Goal: Information Seeking & Learning: Find specific fact

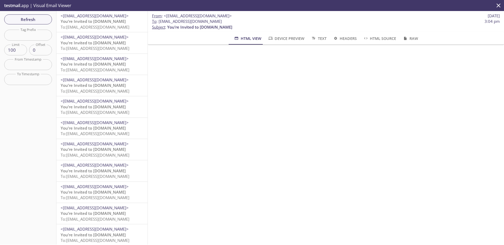
scroll to position [13, 0]
click at [39, 20] on span "Refresh" at bounding box center [27, 19] width 39 height 7
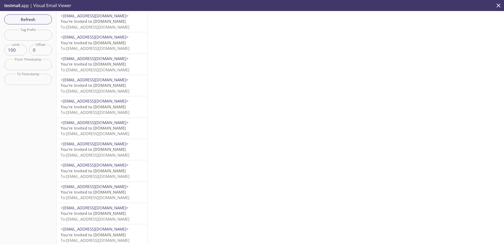
click at [111, 22] on span "You’re Invited to [DOMAIN_NAME]" at bounding box center [93, 21] width 65 height 5
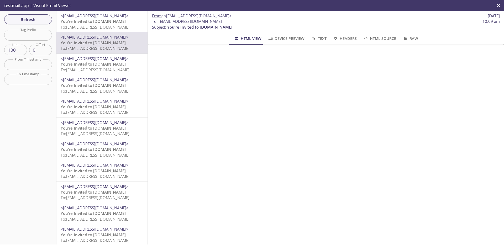
click at [96, 24] on span "You’re Invited to [DOMAIN_NAME]" at bounding box center [93, 21] width 65 height 5
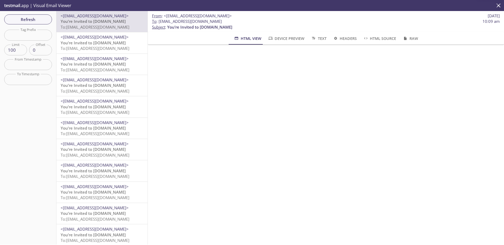
click at [99, 42] on span "You’re Invited to [DOMAIN_NAME]" at bounding box center [93, 42] width 65 height 5
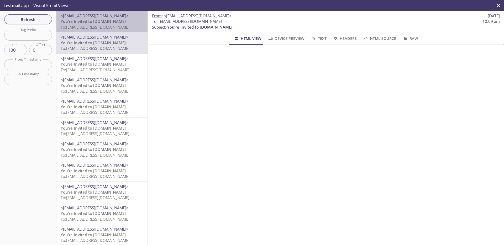
click at [103, 22] on span "You’re Invited to [DOMAIN_NAME]" at bounding box center [93, 21] width 65 height 5
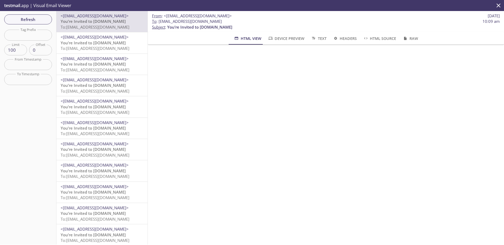
scroll to position [55, 0]
click at [104, 48] on span "To: admax.010801@inbox.testmail.app" at bounding box center [95, 48] width 69 height 5
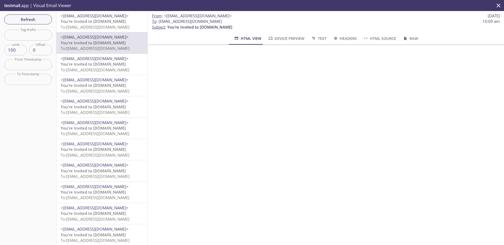
click at [101, 24] on span "To: admax.2808202501@inbox.testmail.app" at bounding box center [95, 26] width 69 height 5
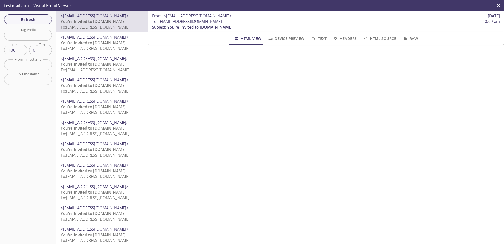
click at [381, 37] on span "HTML Source" at bounding box center [379, 38] width 33 height 7
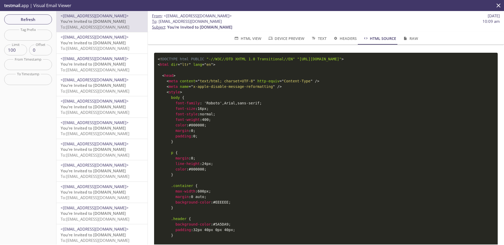
click at [381, 37] on span "HTML Source" at bounding box center [379, 38] width 33 height 7
click at [239, 39] on span "HTML View" at bounding box center [248, 38] width 28 height 7
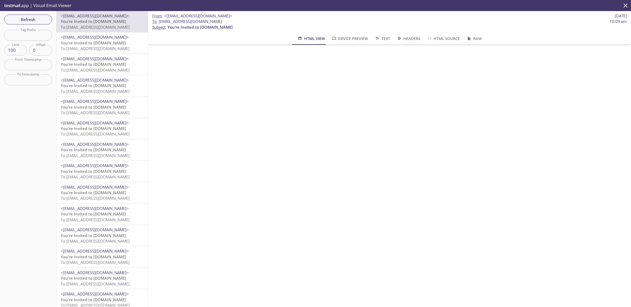
scroll to position [9, 0]
click at [106, 48] on span "To: admax.010801@inbox.testmail.app" at bounding box center [95, 48] width 69 height 5
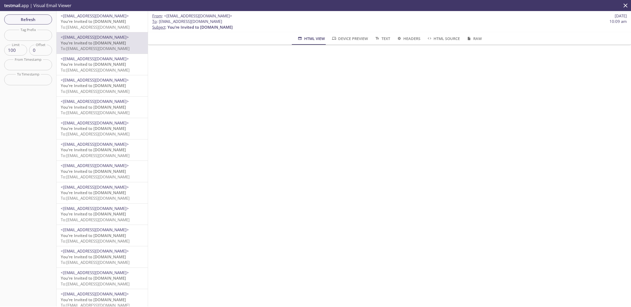
click at [122, 22] on p "You’re Invited to HearYa.tv To: admax.2808202501@inbox.testmail.app" at bounding box center [102, 24] width 83 height 11
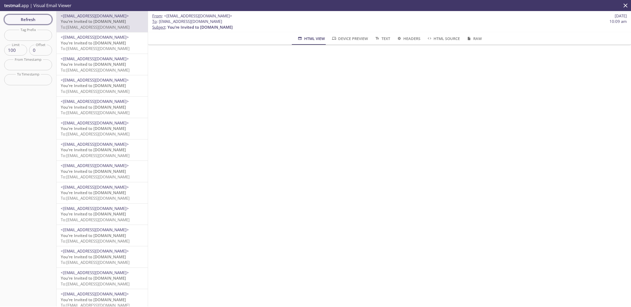
click at [39, 22] on span "Refresh" at bounding box center [27, 19] width 39 height 7
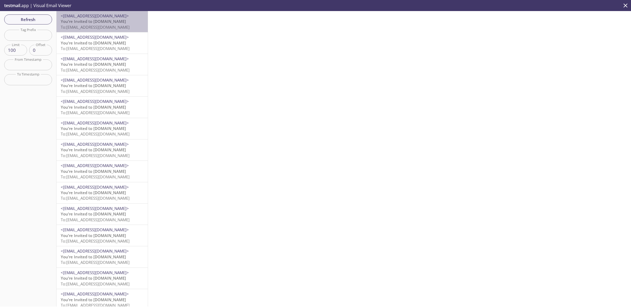
click at [112, 26] on span "To: admax.010801@inbox.testmail.app" at bounding box center [95, 26] width 69 height 5
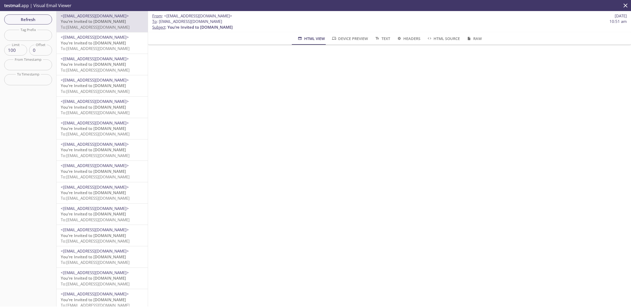
click at [91, 46] on span "To: admax.2808202501@inbox.testmail.app" at bounding box center [95, 48] width 69 height 5
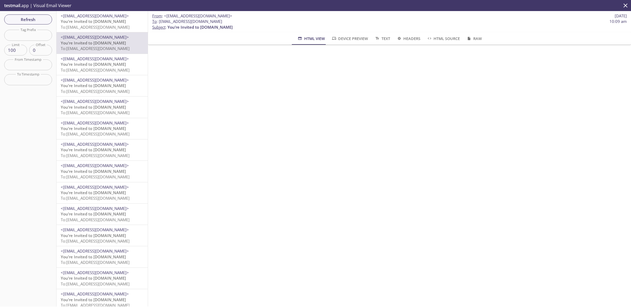
drag, startPoint x: 248, startPoint y: 24, endPoint x: 159, endPoint y: 23, distance: 89.1
click at [159, 23] on span "To : admax.2808202501@inbox.testmail.app 10:09 am" at bounding box center [389, 22] width 474 height 6
copy span "admax.2808202501@inbox.testmail.app"
click at [33, 21] on span "Refresh" at bounding box center [27, 19] width 39 height 7
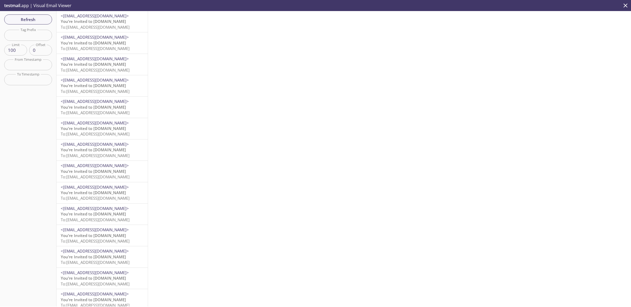
click at [102, 27] on span "To: admax.2808202502@inbox.testmail.app" at bounding box center [95, 26] width 69 height 5
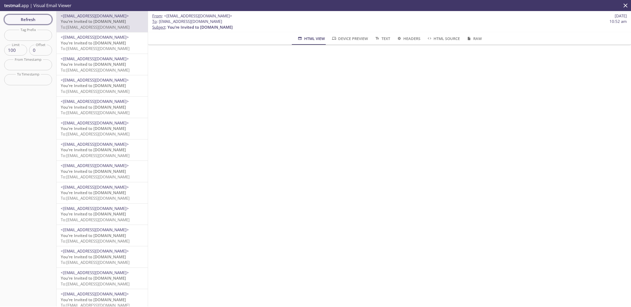
click at [32, 15] on button "Refresh" at bounding box center [28, 19] width 48 height 10
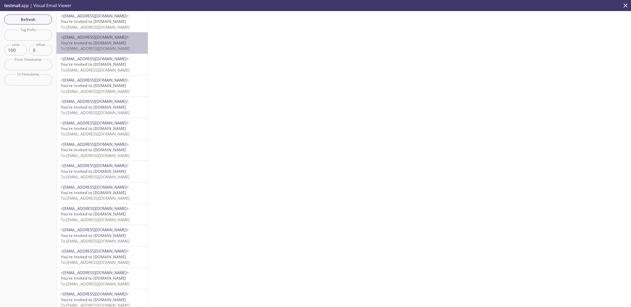
click at [106, 40] on span "You’re Invited to [DOMAIN_NAME]" at bounding box center [93, 42] width 65 height 5
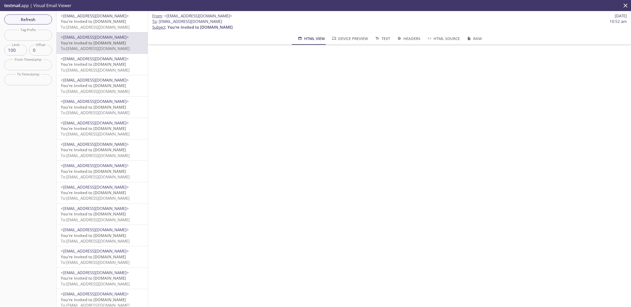
click at [91, 24] on span "To: admax.010803@inbox.testmail.app" at bounding box center [95, 26] width 69 height 5
click at [110, 24] on span "To: admax.19082025@inbox.testmail.app" at bounding box center [95, 26] width 69 height 5
